Goal: Task Accomplishment & Management: Use online tool/utility

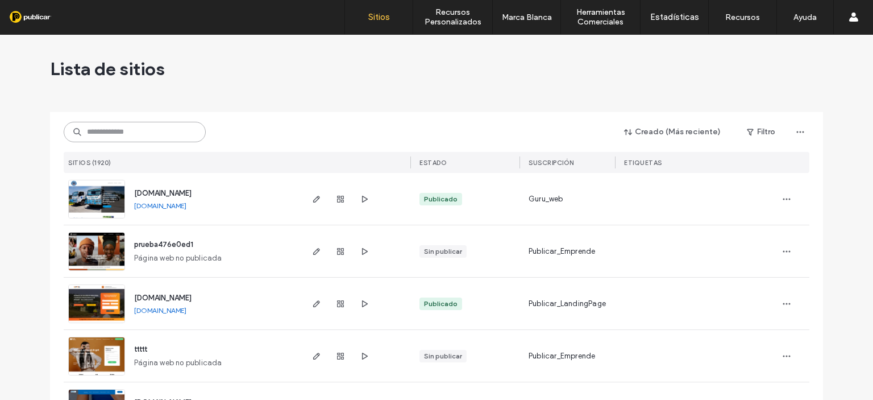
click at [112, 128] on input at bounding box center [135, 132] width 142 height 20
type input "*"
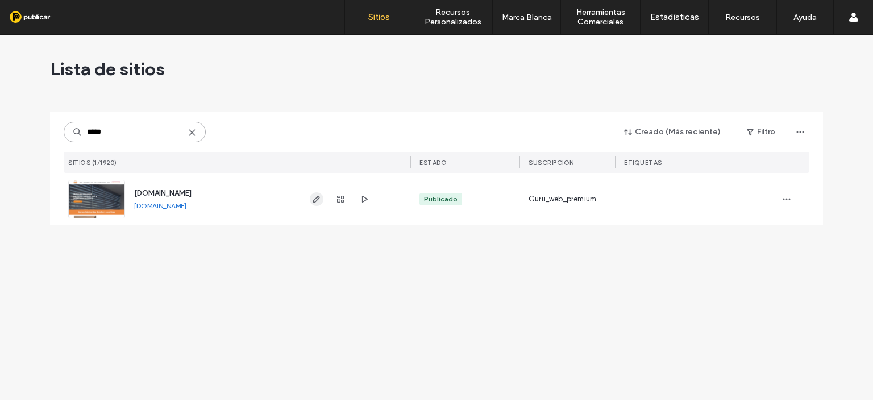
type input "*****"
click at [310, 199] on span "button" at bounding box center [317, 199] width 14 height 14
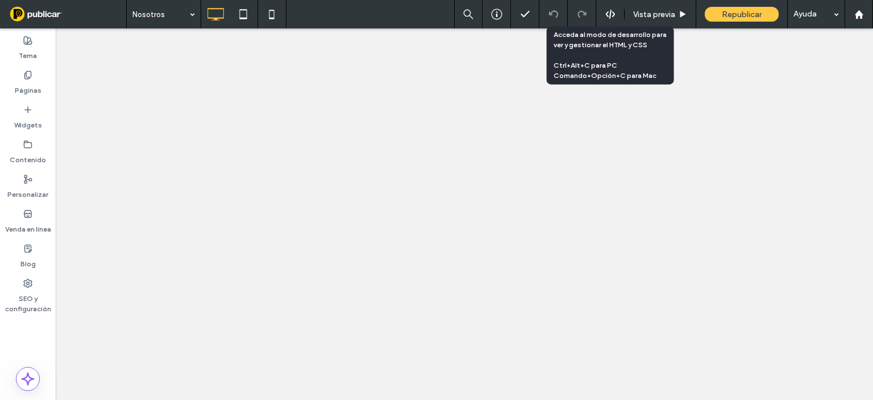
click at [609, 10] on icon at bounding box center [610, 14] width 10 height 10
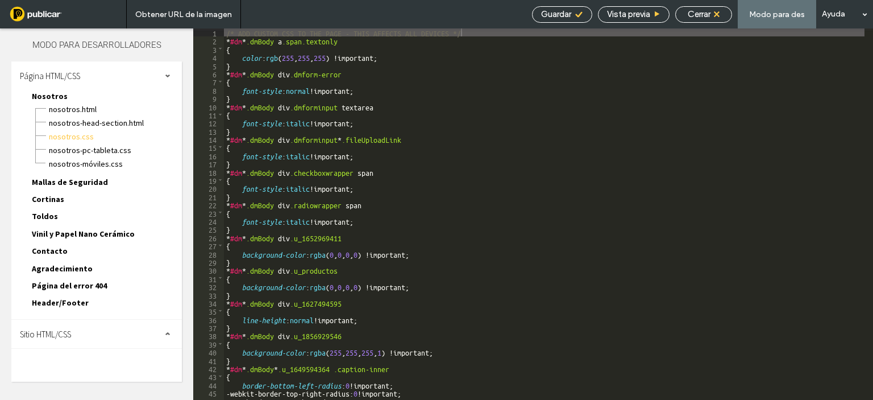
click at [69, 329] on span "Sitio HTML/CSS" at bounding box center [45, 334] width 51 height 11
click at [95, 364] on span "body-end.html" at bounding box center [117, 369] width 129 height 11
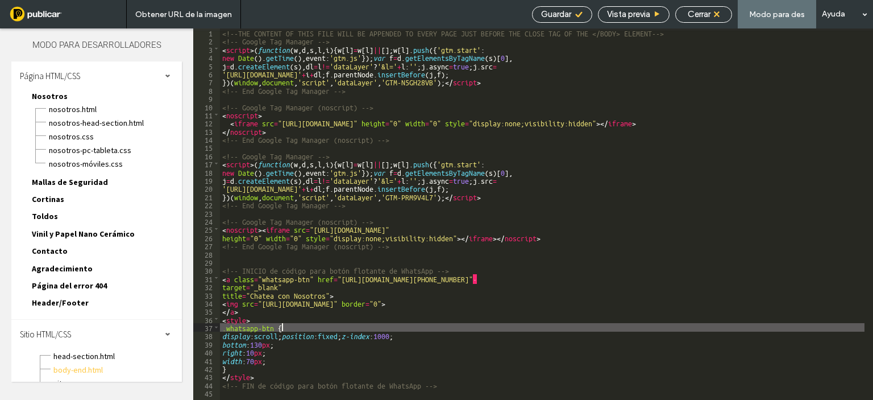
click at [687, 331] on div "<!--THE CONTENT OF THIS FILE WILL BE APPENDED TO EVERY PAGE JUST BEFORE THE CLO…" at bounding box center [542, 222] width 645 height 388
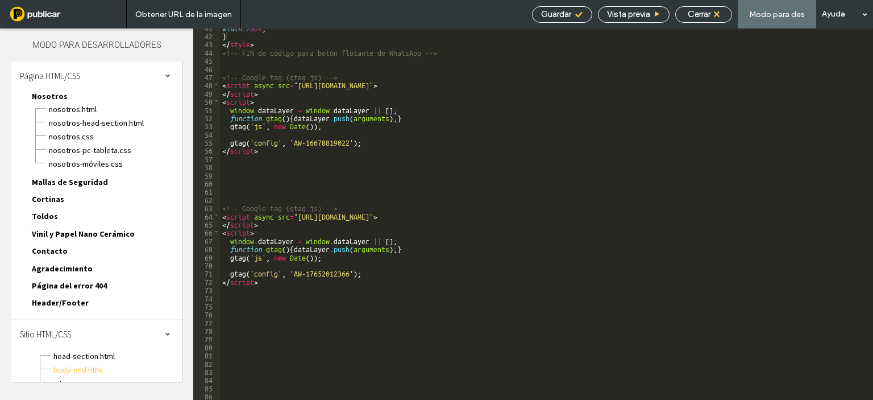
scroll to position [332, 0]
click at [715, 10] on div "Cerrar" at bounding box center [704, 14] width 56 height 10
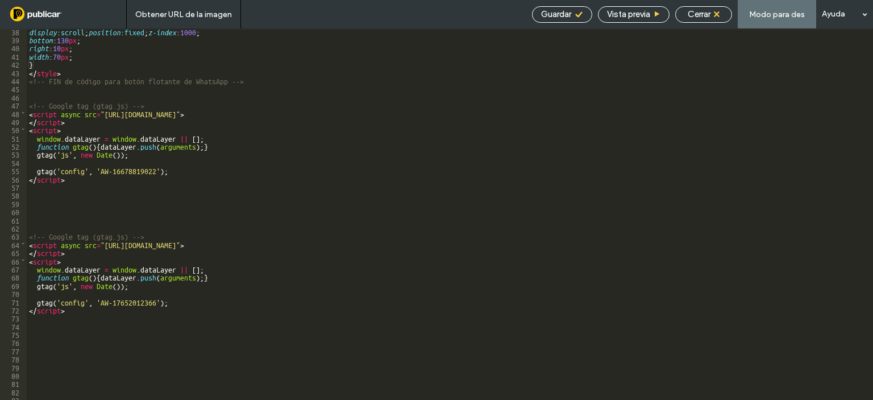
scroll to position [304, 0]
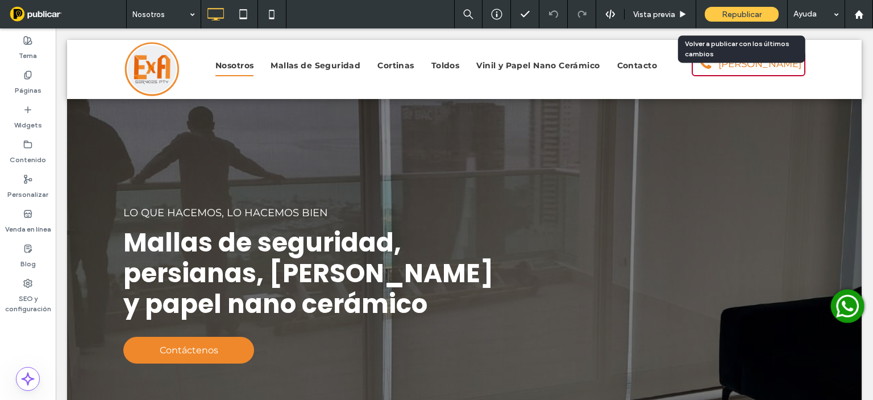
click at [745, 14] on span "Republicar" at bounding box center [742, 15] width 40 height 10
